Goal: Task Accomplishment & Management: Manage account settings

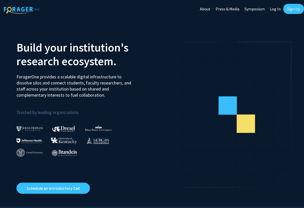
click at [276, 10] on link "Log In" at bounding box center [275, 9] width 16 height 18
select select
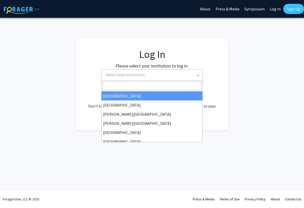
click at [157, 75] on span "Select your institution" at bounding box center [153, 74] width 99 height 10
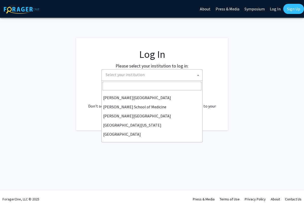
scroll to position [177, 0]
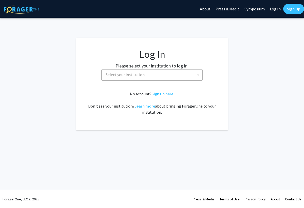
click at [248, 92] on fg-login "Log In Please select your institution to log in: Baylor University Brandeis Uni…" at bounding box center [152, 84] width 304 height 92
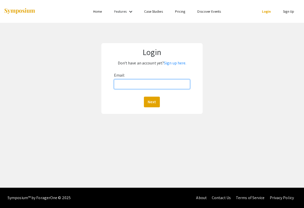
click at [123, 81] on input "Email:" at bounding box center [152, 84] width 76 height 10
type input "[PERSON_NAME][EMAIL_ADDRESS][PERSON_NAME][DOMAIN_NAME]"
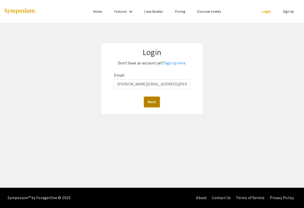
click at [155, 101] on button "Next" at bounding box center [152, 102] width 16 height 11
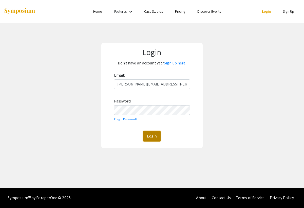
click at [154, 136] on button "Login" at bounding box center [151, 136] width 17 height 11
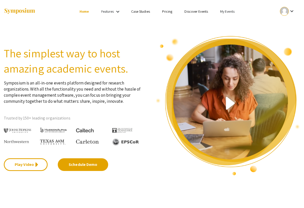
click at [226, 11] on link "My Events" at bounding box center [227, 11] width 14 height 5
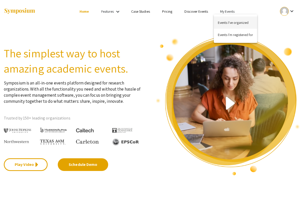
click at [228, 23] on button "Events I've organized" at bounding box center [235, 22] width 43 height 12
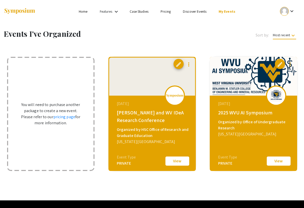
click at [171, 161] on button "View" at bounding box center [177, 161] width 25 height 11
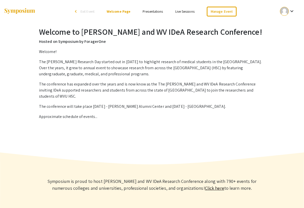
click at [87, 114] on p "Approximate schedule of events..." at bounding box center [152, 117] width 226 height 6
click at [224, 11] on link "Manage Event" at bounding box center [222, 12] width 30 height 10
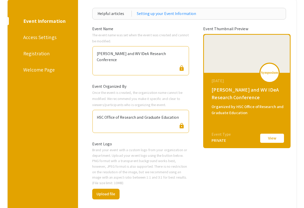
scroll to position [48, 0]
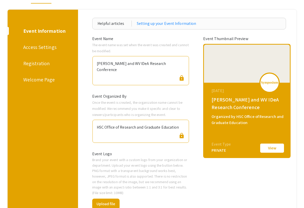
click at [42, 30] on div "Event Information" at bounding box center [44, 31] width 42 height 8
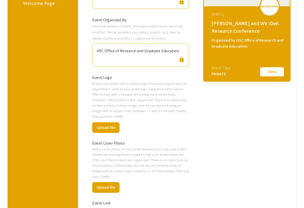
scroll to position [43, 0]
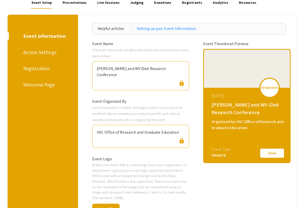
click at [35, 82] on div "Welcome Page" at bounding box center [41, 85] width 37 height 8
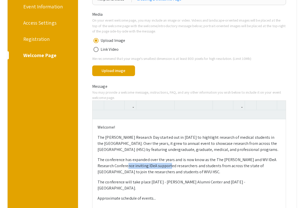
drag, startPoint x: 160, startPoint y: 165, endPoint x: 118, endPoint y: 164, distance: 42.3
click at [118, 164] on div "Welcome! The [PERSON_NAME] Research Day started out in [DATE] to highlight rese…" at bounding box center [189, 171] width 193 height 105
click at [170, 196] on div "Welcome! The [PERSON_NAME] Research Day started out in [DATE] to highlight rese…" at bounding box center [189, 171] width 193 height 105
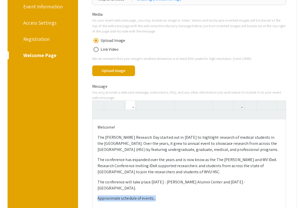
drag, startPoint x: 157, startPoint y: 192, endPoint x: 94, endPoint y: 191, distance: 62.6
click at [94, 191] on div "Welcome! The [PERSON_NAME] Research Day started out in [DATE] to highlight rese…" at bounding box center [189, 171] width 193 height 105
type textarea "<p>Welcome!</p><p>The [PERSON_NAME] Research Day started out in [DATE] to highl…"
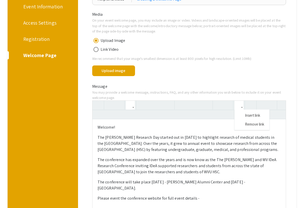
click at [240, 108] on icon "button" at bounding box center [239, 105] width 4 height 8
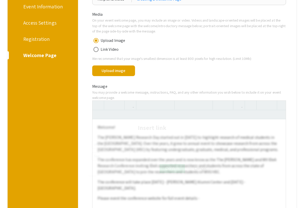
click at [248, 117] on div "Welcome! The [PERSON_NAME] Research Day started out in [DATE] to highlight rese…" at bounding box center [189, 165] width 194 height 131
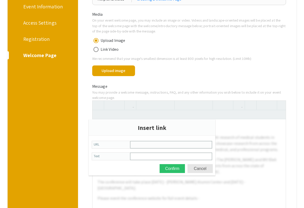
paste input "[URL][DOMAIN_NAME][PERSON_NAME]"
type input "[URL][DOMAIN_NAME][PERSON_NAME]"
click at [180, 170] on button "Confirm" at bounding box center [172, 168] width 25 height 9
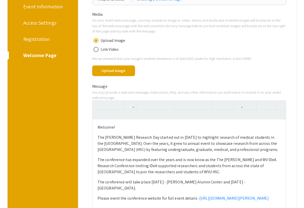
click at [156, 199] on p "Please event the conference website for full event details - [URL][DOMAIN_NAME]…" at bounding box center [189, 198] width 183 height 6
type textarea "<p>Welcome!</p><p>The [PERSON_NAME] Research Day started out in [DATE] to highl…"
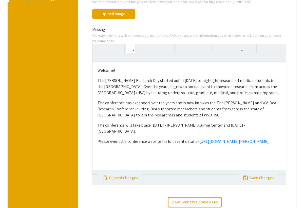
scroll to position [131, 0]
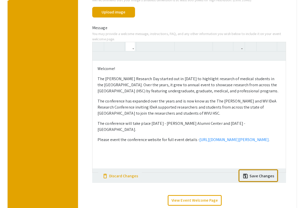
click at [257, 174] on div "Media On your event welcome page, you may include an image or video. Videos and…" at bounding box center [189, 82] width 202 height 259
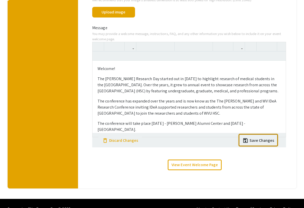
click at [257, 140] on div "Save Changes" at bounding box center [262, 140] width 25 height 6
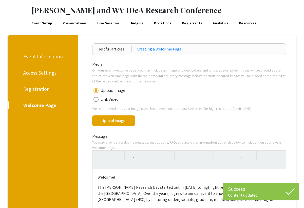
scroll to position [0, 0]
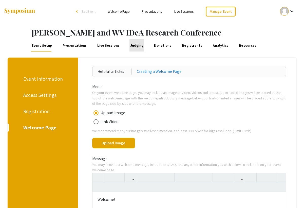
click at [134, 46] on link "Judging" at bounding box center [137, 45] width 15 height 12
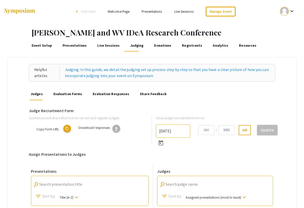
type input "[DATE]"
type input "11"
type input "59"
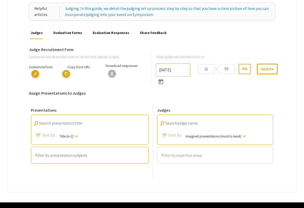
scroll to position [57, 0]
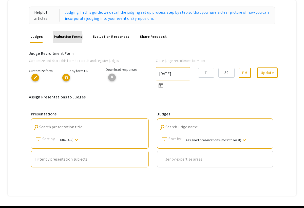
click at [61, 37] on link "Evaluation Forms" at bounding box center [68, 37] width 30 height 12
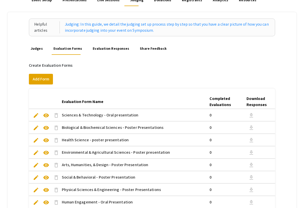
scroll to position [15, 0]
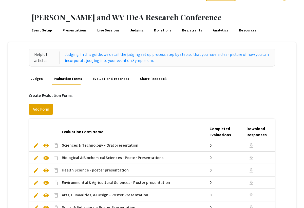
click at [40, 80] on link "Judges" at bounding box center [37, 79] width 14 height 12
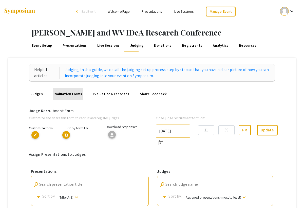
click at [71, 94] on link "Evaluation Forms" at bounding box center [68, 94] width 30 height 12
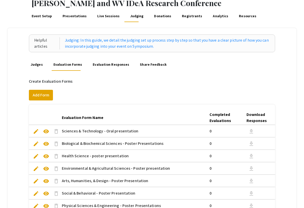
scroll to position [26, 0]
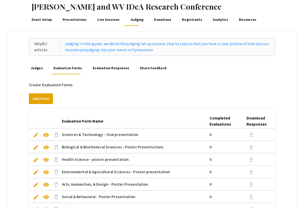
click at [102, 67] on link "Evaluation Responses" at bounding box center [111, 68] width 38 height 12
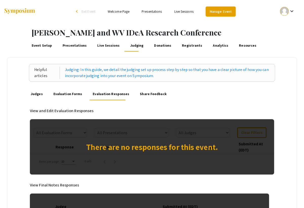
click at [219, 13] on link "Manage Event" at bounding box center [221, 12] width 30 height 10
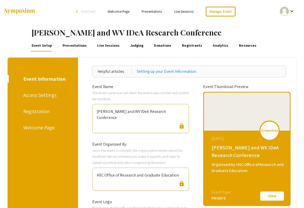
click at [38, 113] on div "Registration" at bounding box center [41, 111] width 37 height 8
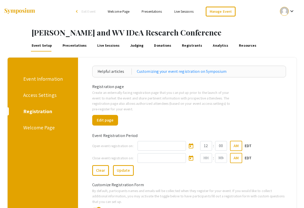
click at [188, 46] on link "Registrants" at bounding box center [192, 45] width 22 height 12
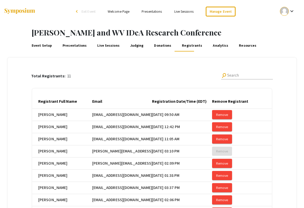
click at [81, 45] on link "Presentations" at bounding box center [75, 45] width 26 height 12
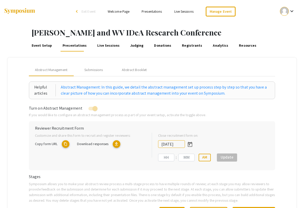
type input "[DATE]"
type input "09"
type input "50"
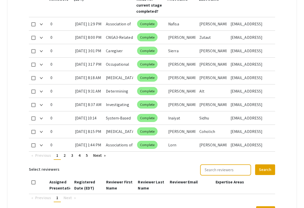
scroll to position [270, 0]
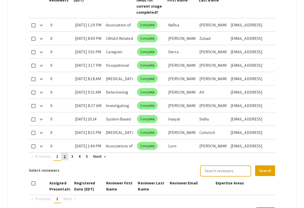
click at [65, 156] on span "2" at bounding box center [65, 156] width 2 height 5
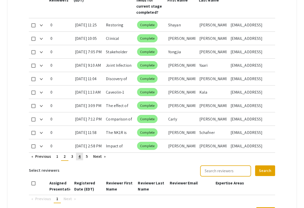
click at [79, 158] on span "4" at bounding box center [80, 156] width 2 height 5
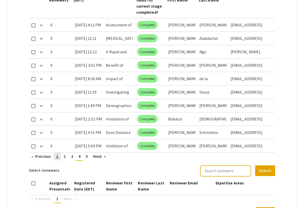
click at [58, 155] on span "1" at bounding box center [57, 156] width 2 height 5
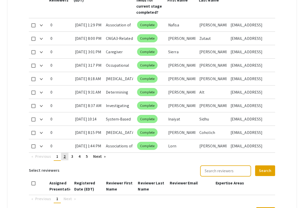
click at [62, 157] on link "page 2" at bounding box center [64, 157] width 7 height 8
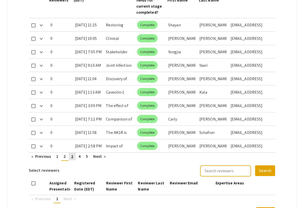
click at [72, 158] on span "3" at bounding box center [72, 156] width 2 height 5
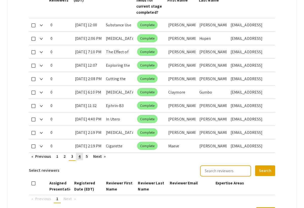
click at [80, 157] on span "4" at bounding box center [80, 156] width 2 height 5
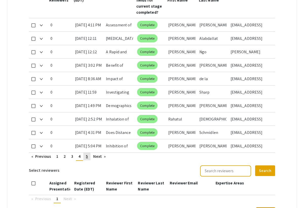
click at [86, 157] on span "5" at bounding box center [87, 156] width 2 height 5
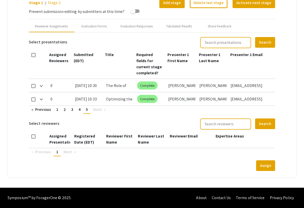
scroll to position [209, 0]
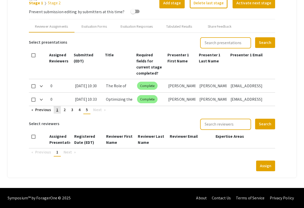
click at [58, 110] on span "1" at bounding box center [57, 109] width 2 height 5
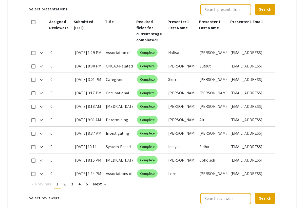
scroll to position [248, 0]
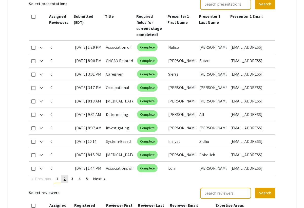
click at [63, 177] on link "page 2" at bounding box center [64, 179] width 7 height 8
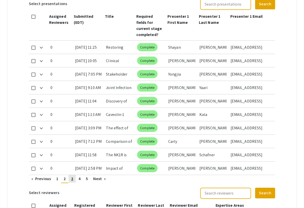
click at [72, 179] on span "3" at bounding box center [72, 178] width 2 height 5
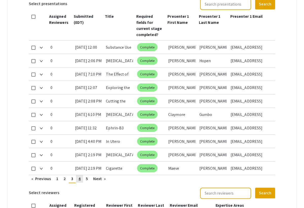
click at [79, 180] on span "4" at bounding box center [80, 178] width 2 height 5
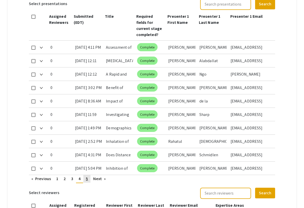
click at [86, 180] on span "5" at bounding box center [87, 178] width 2 height 5
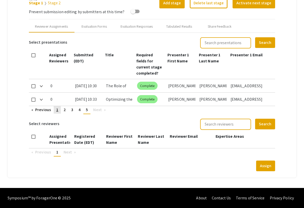
click at [57, 110] on span "1" at bounding box center [57, 109] width 2 height 5
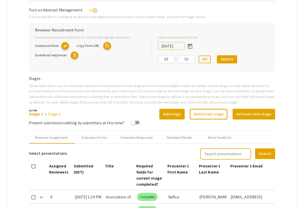
scroll to position [101, 0]
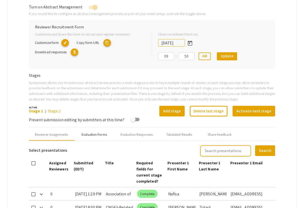
click at [96, 134] on div "Evaluation Forms" at bounding box center [94, 134] width 25 height 5
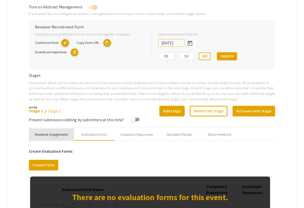
click at [61, 135] on div "Reviewer Assignments" at bounding box center [51, 134] width 33 height 5
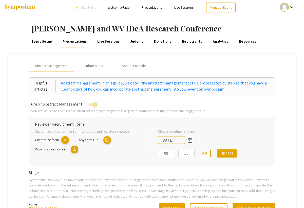
scroll to position [0, 0]
